Goal: Task Accomplishment & Management: Use online tool/utility

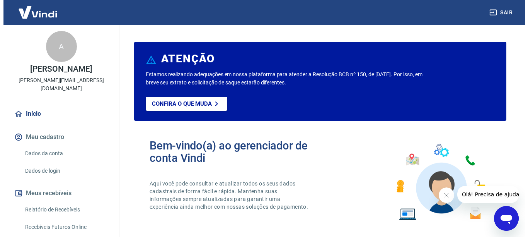
scroll to position [102, 0]
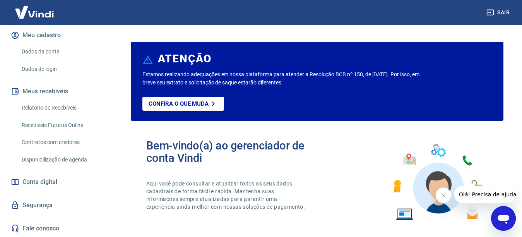
click at [56, 111] on link "Relatório de Recebíveis" at bounding box center [63, 108] width 88 height 16
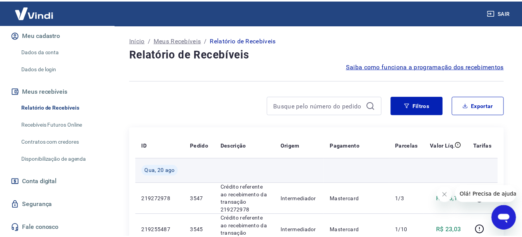
scroll to position [39, 0]
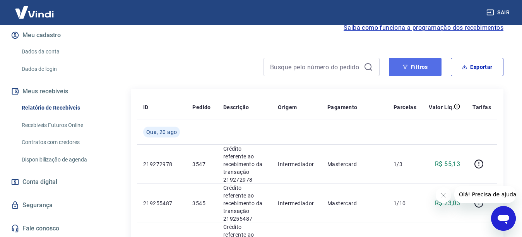
click at [414, 75] on button "Filtros" at bounding box center [415, 67] width 53 height 19
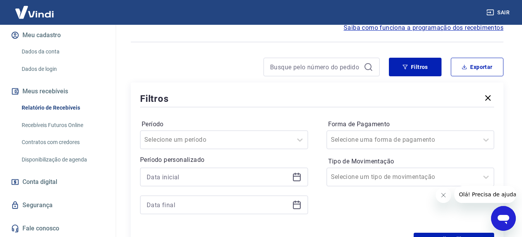
click at [300, 179] on icon at bounding box center [297, 177] width 8 height 8
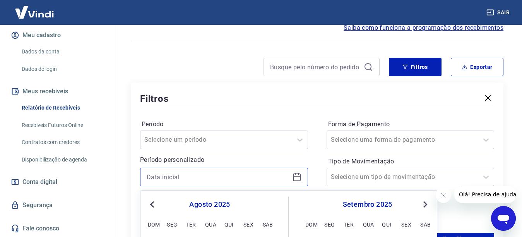
scroll to position [193, 0]
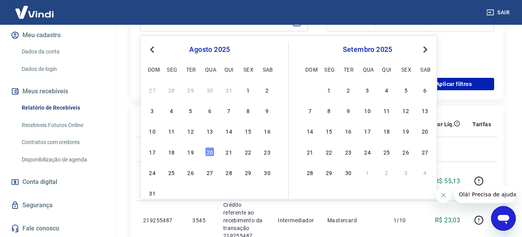
click at [150, 51] on button "Previous Month" at bounding box center [151, 49] width 9 height 9
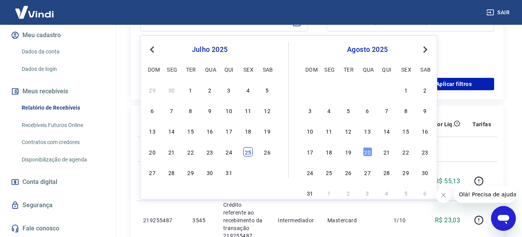
click at [250, 154] on div "25" at bounding box center [247, 151] width 9 height 9
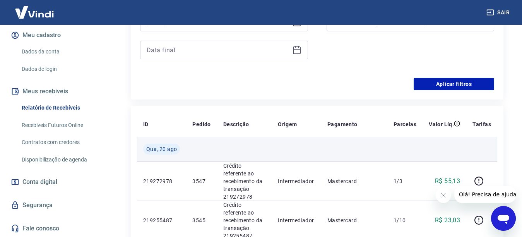
type input "[DATE]"
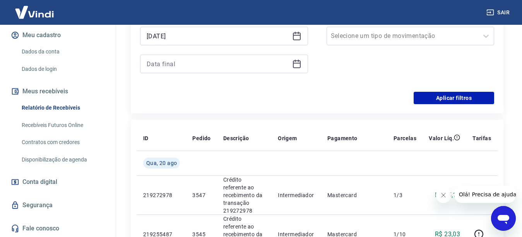
scroll to position [155, 0]
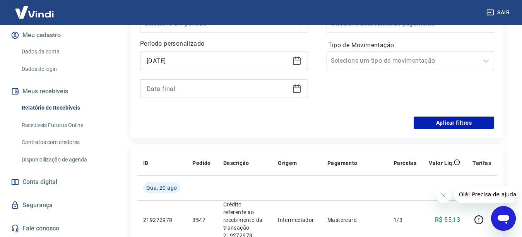
click at [293, 92] on icon at bounding box center [296, 88] width 9 height 9
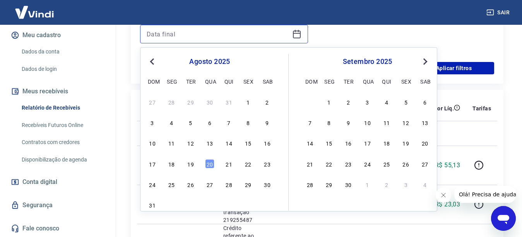
scroll to position [232, 0]
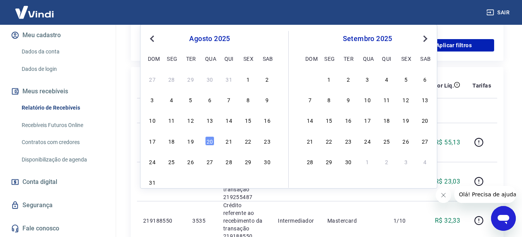
click at [156, 37] on button "Previous Month" at bounding box center [151, 38] width 9 height 9
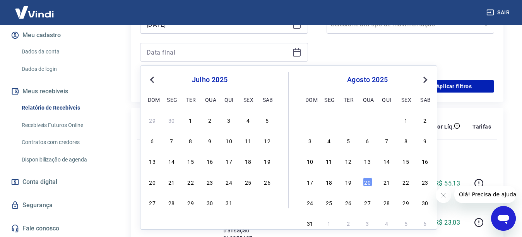
scroll to position [193, 0]
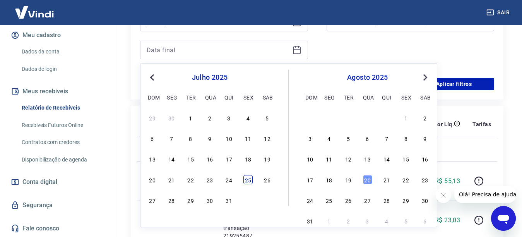
click at [251, 182] on div "25" at bounding box center [247, 179] width 9 height 9
type input "[DATE]"
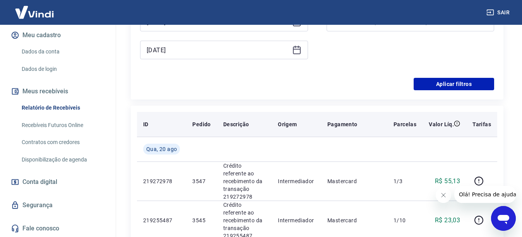
scroll to position [155, 0]
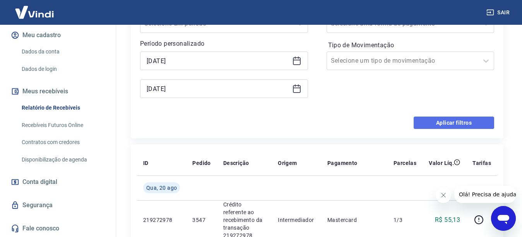
click at [440, 123] on button "Aplicar filtros" at bounding box center [453, 122] width 80 height 12
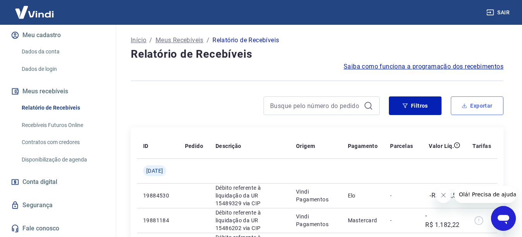
click at [463, 111] on button "Exportar" at bounding box center [476, 105] width 53 height 19
type input "[DATE]"
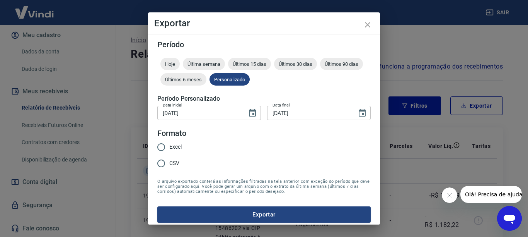
click at [161, 146] on input "Excel" at bounding box center [161, 147] width 16 height 16
radio input "true"
click at [247, 210] on button "Exportar" at bounding box center [263, 214] width 213 height 16
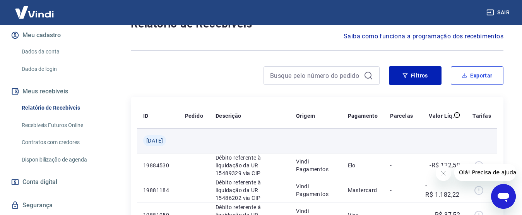
scroll to position [39, 0]
